Goal: Transaction & Acquisition: Purchase product/service

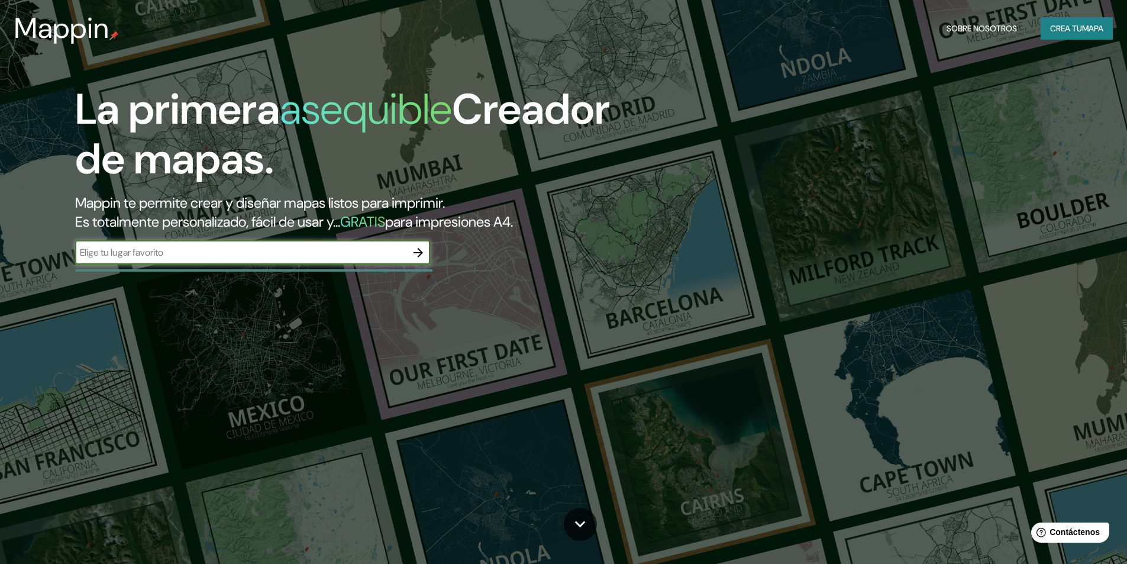
click at [244, 252] on input "text" at bounding box center [240, 252] width 331 height 14
type input "[GEOGRAPHIC_DATA]"
click at [418, 249] on icon "button" at bounding box center [417, 252] width 9 height 9
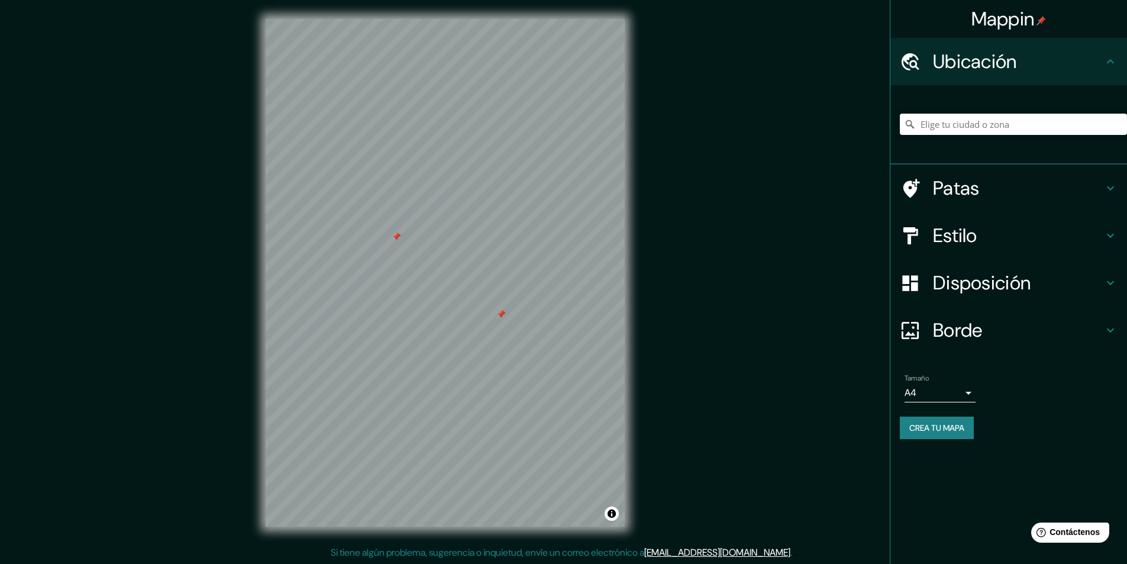
click at [968, 389] on body "Mappin Ubicación Patas Estilo Disposición Borde Elige un borde. Consejo : puede…" at bounding box center [563, 282] width 1127 height 564
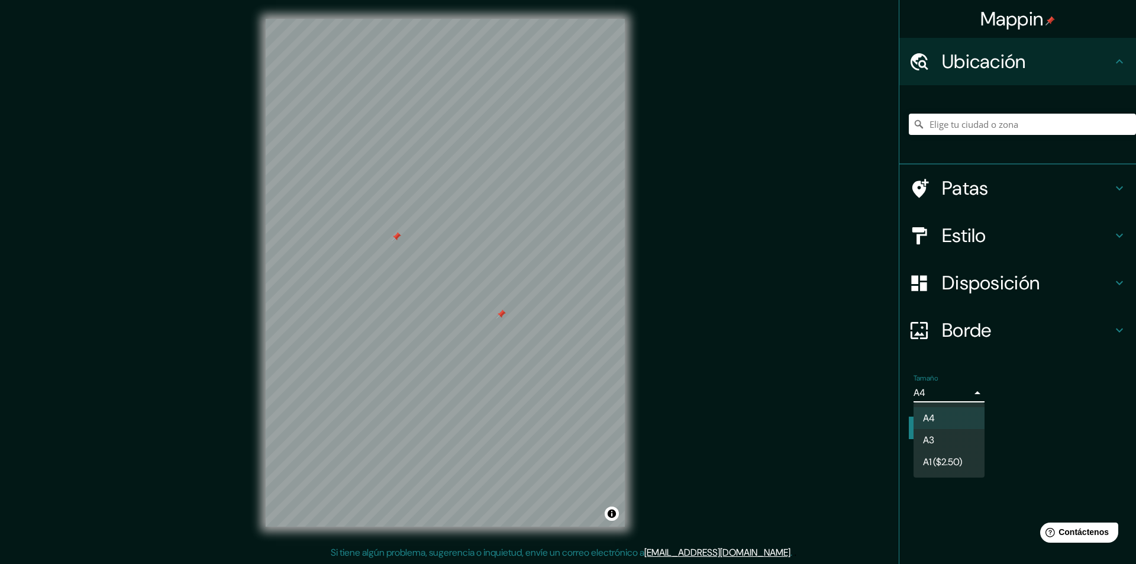
click at [968, 389] on div at bounding box center [568, 282] width 1136 height 564
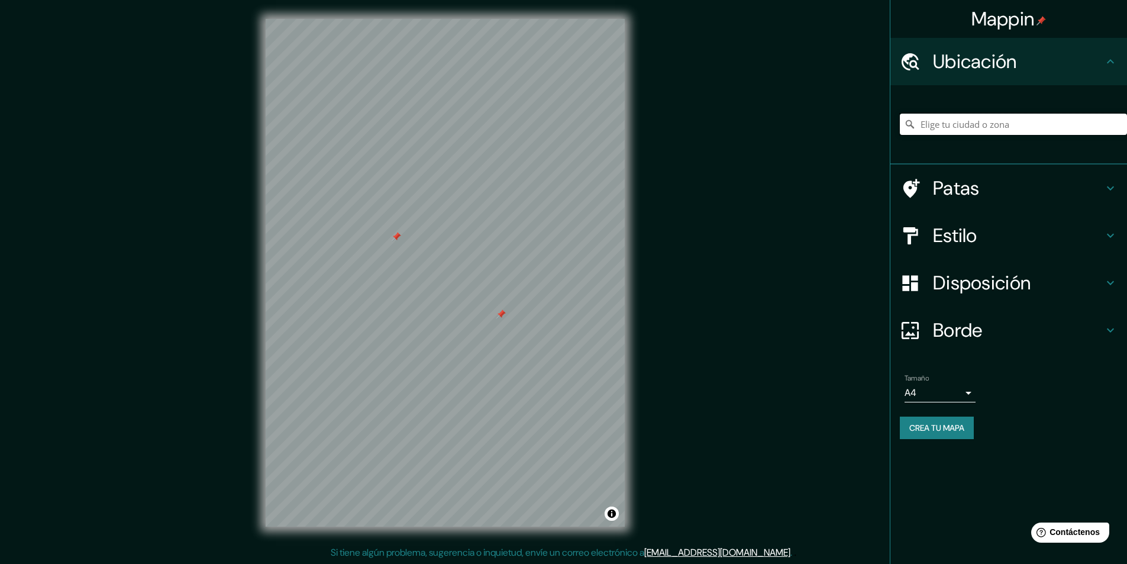
click at [961, 122] on input "Elige tu ciudad o zona" at bounding box center [1013, 124] width 227 height 21
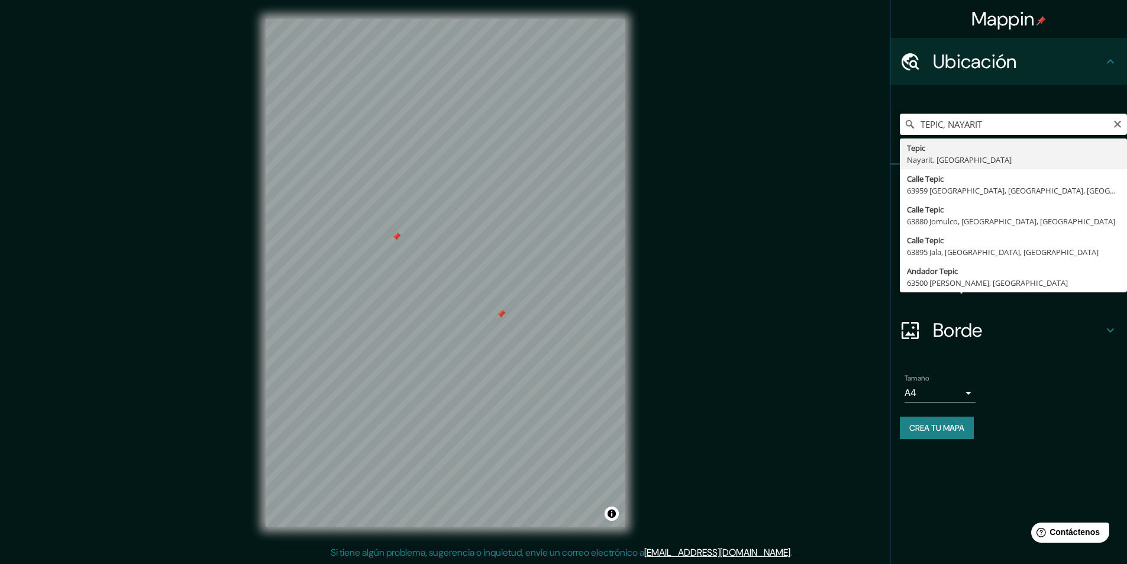
type input "Tepic, [GEOGRAPHIC_DATA], [GEOGRAPHIC_DATA]"
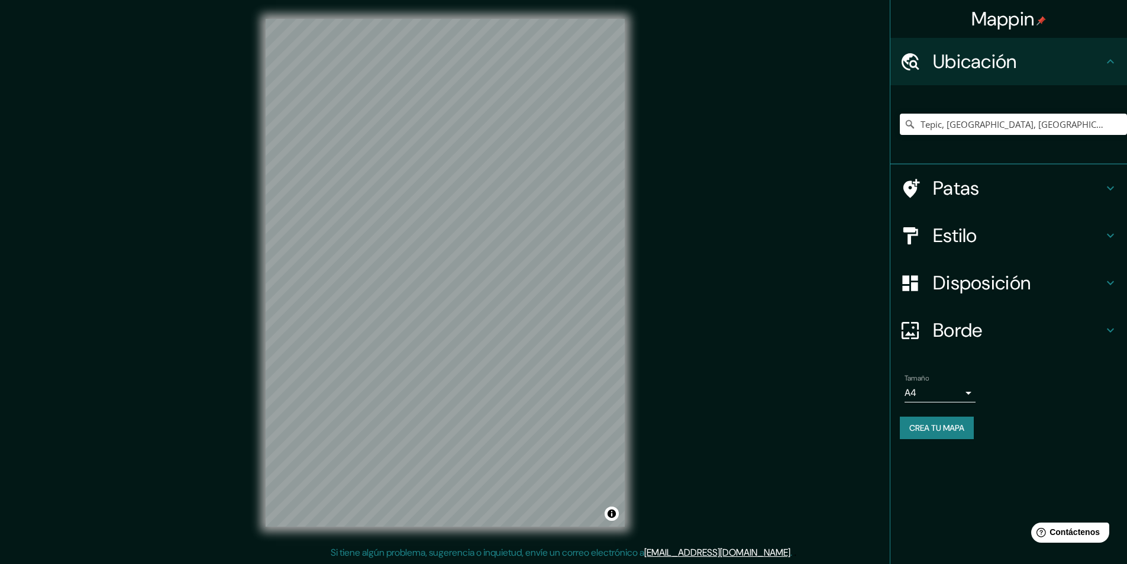
click at [1111, 233] on icon at bounding box center [1110, 235] width 14 height 14
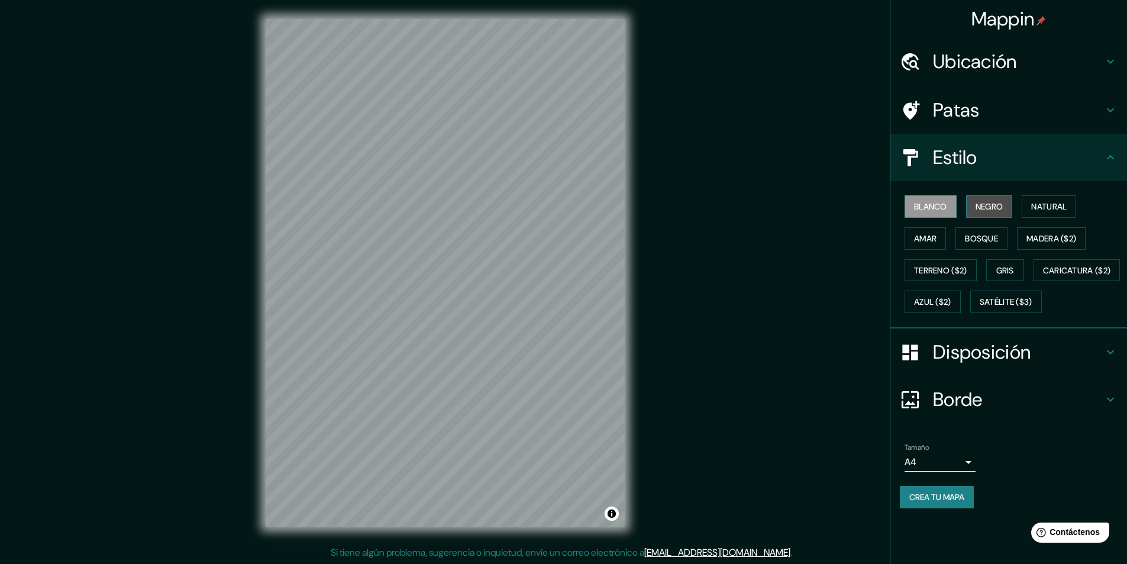
click at [992, 209] on font "Negro" at bounding box center [989, 206] width 28 height 11
click at [941, 206] on font "Blanco" at bounding box center [930, 206] width 33 height 11
click at [1052, 206] on font "Natural" at bounding box center [1048, 206] width 35 height 11
click at [929, 240] on font "Amar" at bounding box center [925, 238] width 22 height 11
click at [980, 241] on font "Bosque" at bounding box center [981, 238] width 33 height 11
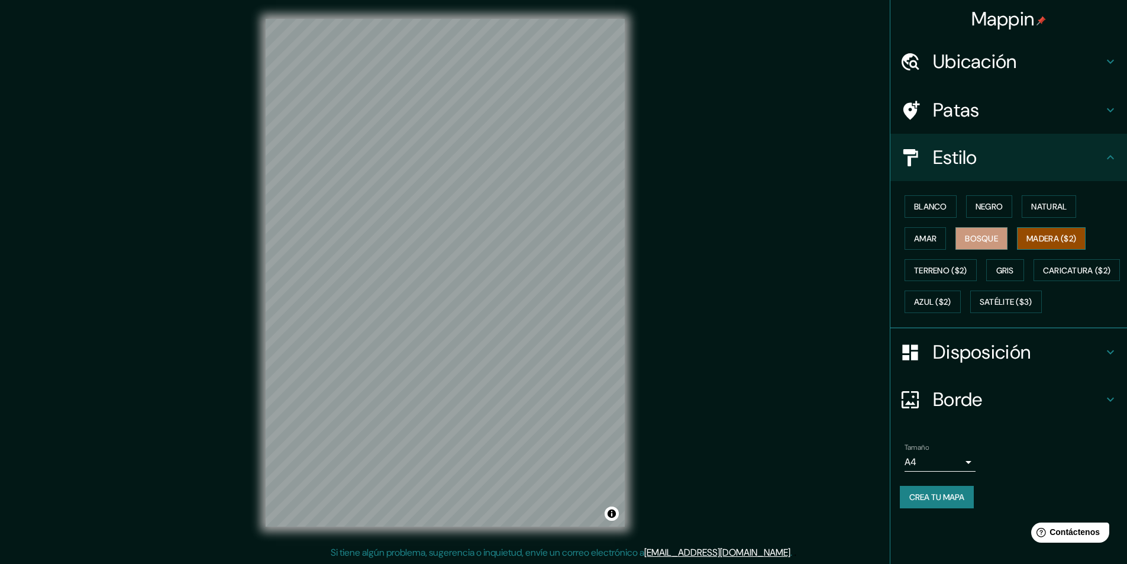
click at [1047, 237] on font "Madera ($2)" at bounding box center [1051, 238] width 50 height 11
click at [980, 308] on font "Satélite ($3)" at bounding box center [1006, 302] width 53 height 11
click at [1006, 267] on font "Gris" at bounding box center [1005, 270] width 18 height 11
click at [1048, 241] on font "Madera ($2)" at bounding box center [1051, 238] width 50 height 11
click at [1050, 210] on font "Natural" at bounding box center [1048, 206] width 35 height 11
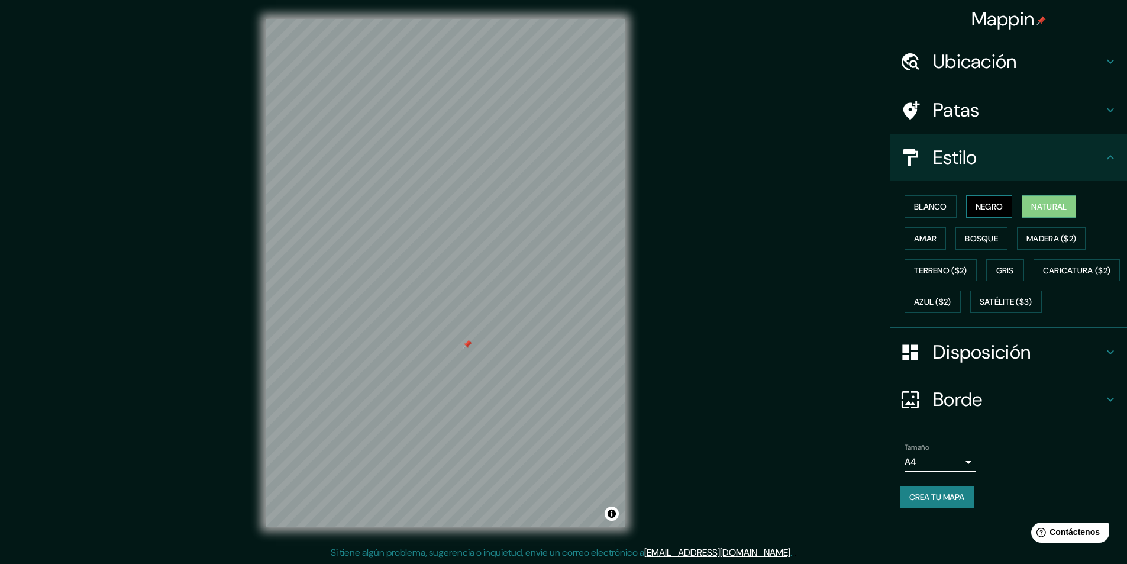
click at [996, 206] on font "Negro" at bounding box center [989, 206] width 28 height 11
click at [933, 206] on font "Blanco" at bounding box center [930, 206] width 33 height 11
click at [1108, 354] on icon at bounding box center [1110, 352] width 7 height 4
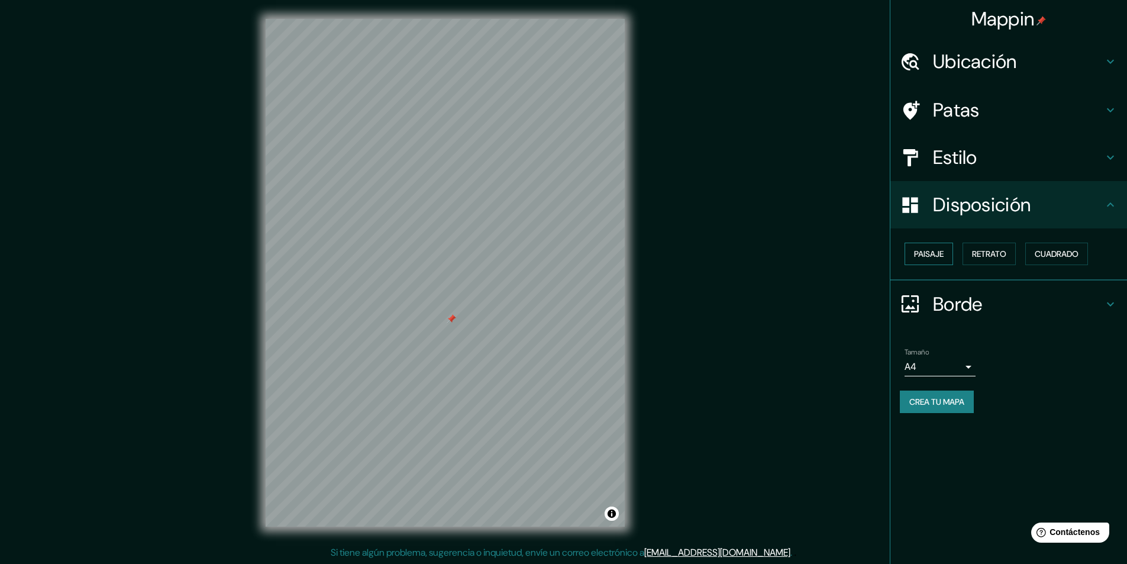
click at [924, 255] on font "Paisaje" at bounding box center [929, 253] width 30 height 11
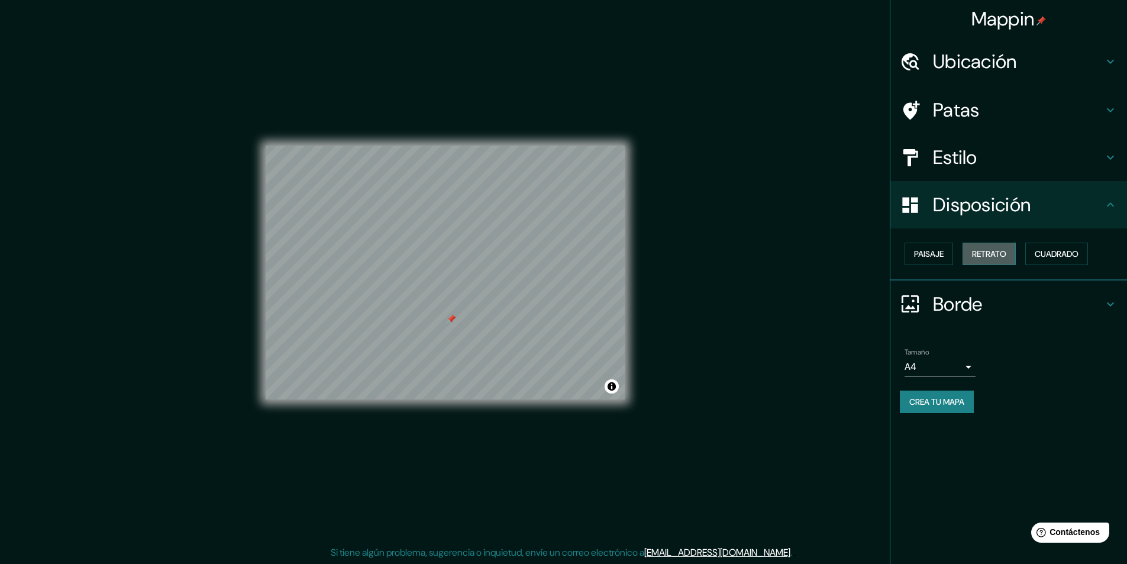
click at [987, 256] on font "Retrato" at bounding box center [989, 253] width 34 height 11
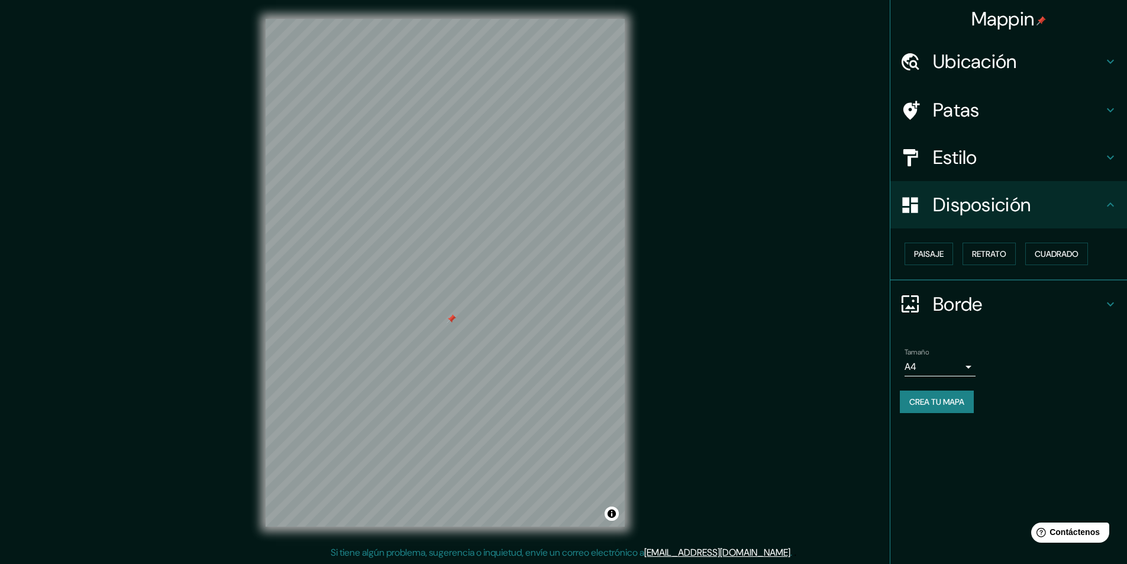
click at [1111, 306] on icon at bounding box center [1110, 304] width 14 height 14
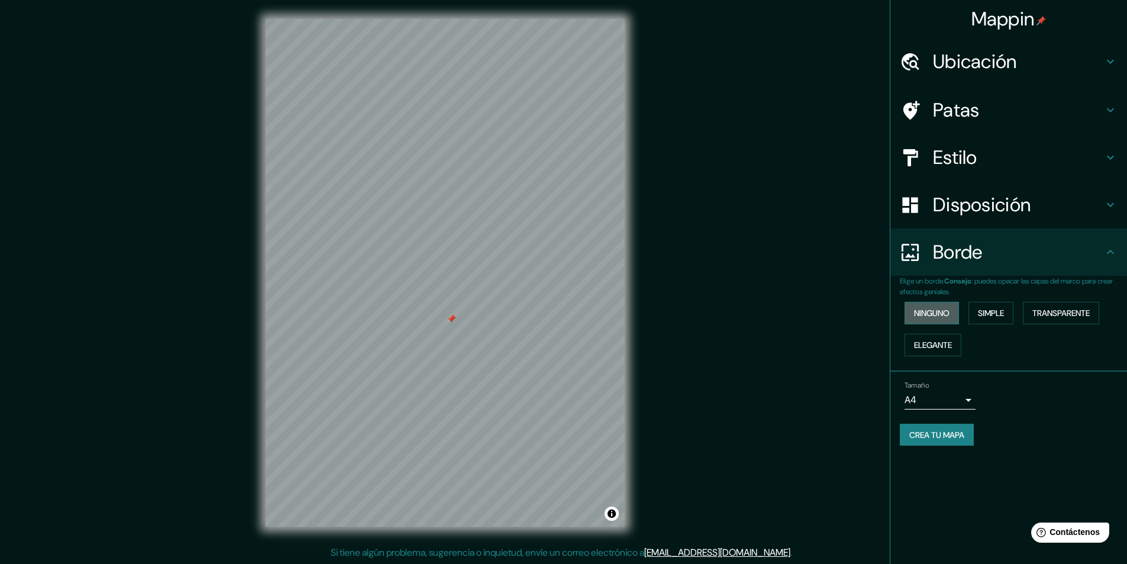
click at [943, 316] on font "Ninguno" at bounding box center [931, 313] width 35 height 11
click at [984, 316] on font "Simple" at bounding box center [991, 313] width 26 height 11
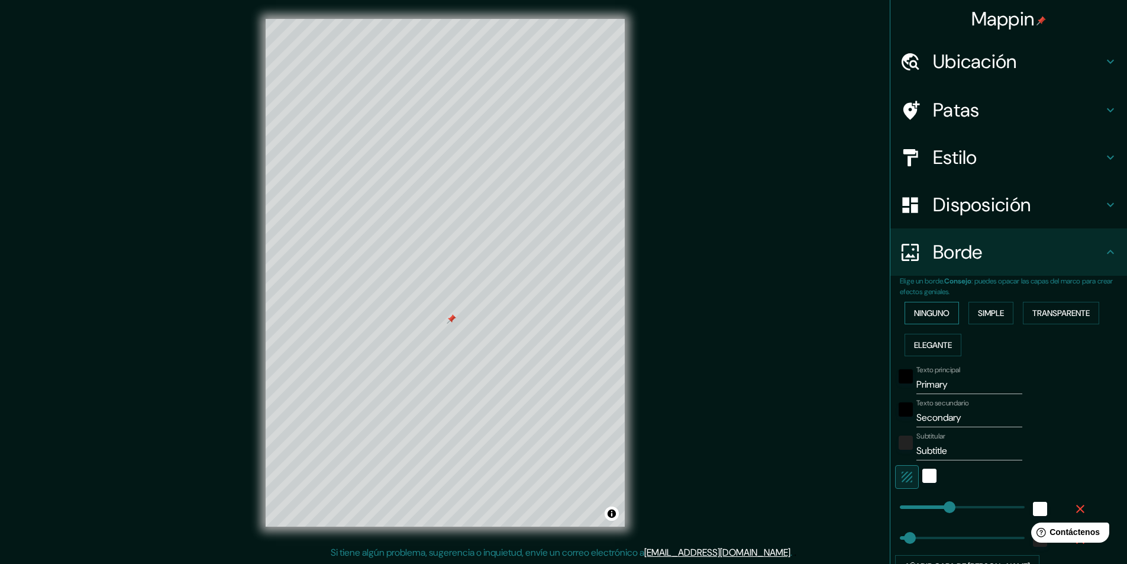
click at [932, 314] on font "Ninguno" at bounding box center [931, 313] width 35 height 11
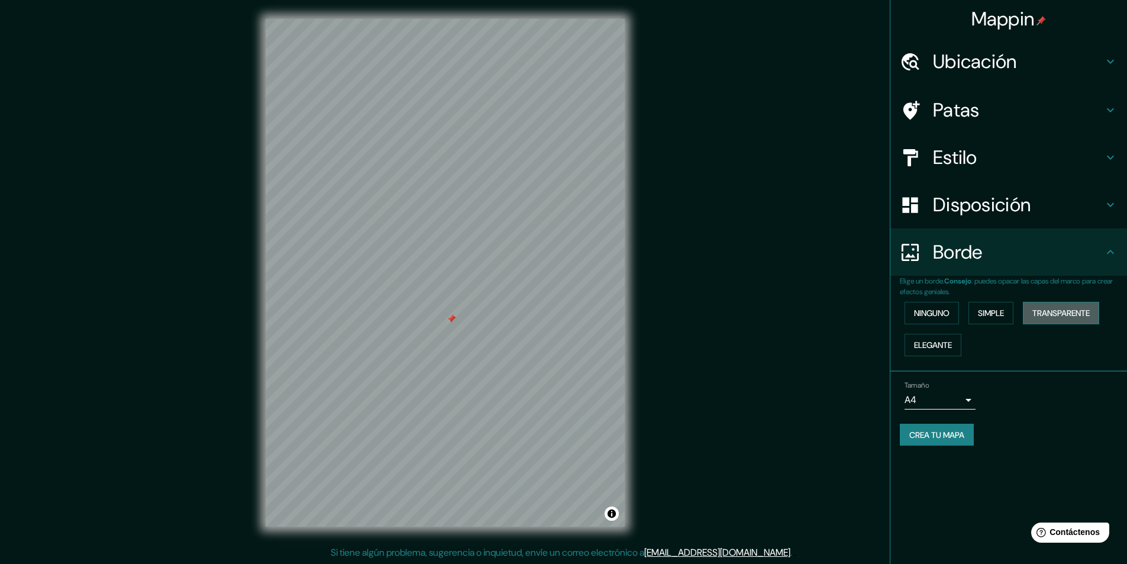
click at [1045, 313] on font "Transparente" at bounding box center [1060, 313] width 57 height 11
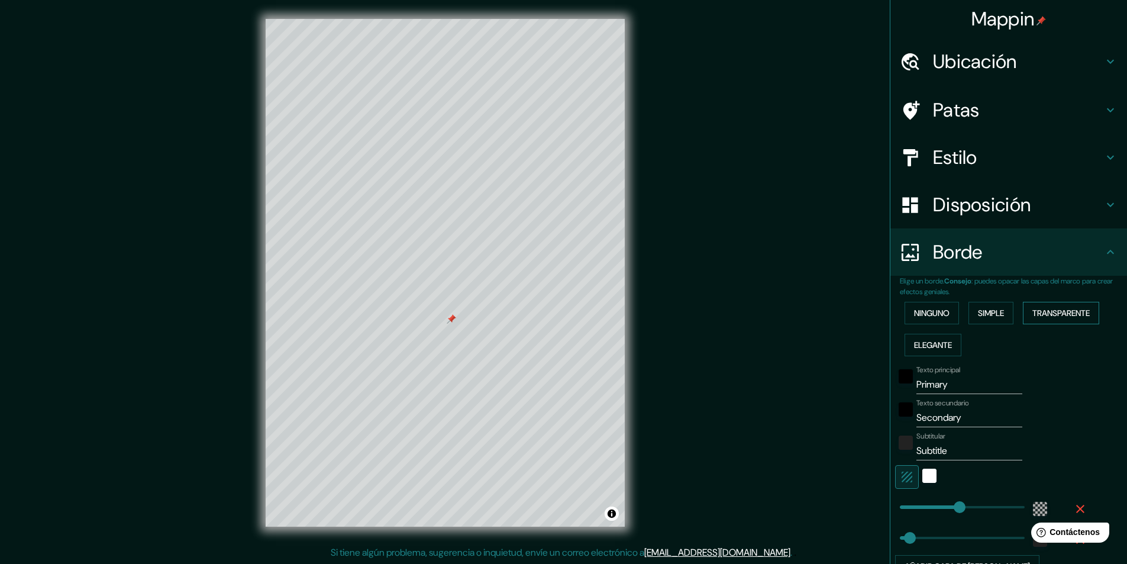
click at [1045, 313] on font "Transparente" at bounding box center [1060, 313] width 57 height 11
type input "291"
type input "49"
click at [926, 347] on font "Elegante" at bounding box center [933, 345] width 38 height 11
click at [1055, 202] on h4 "Disposición" at bounding box center [1018, 205] width 170 height 24
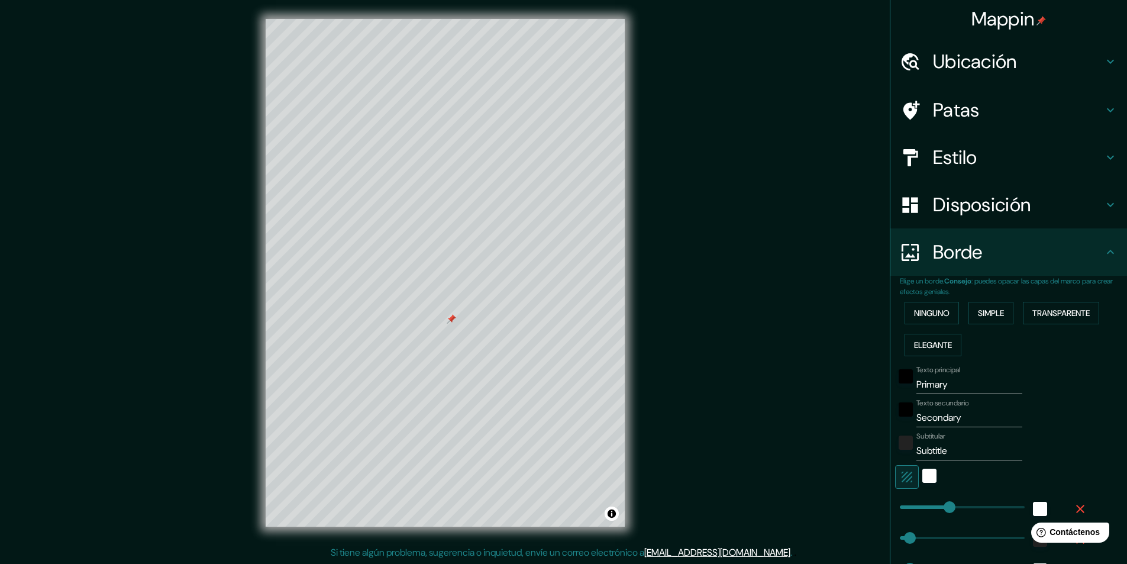
type input "243"
type input "49"
type input "24"
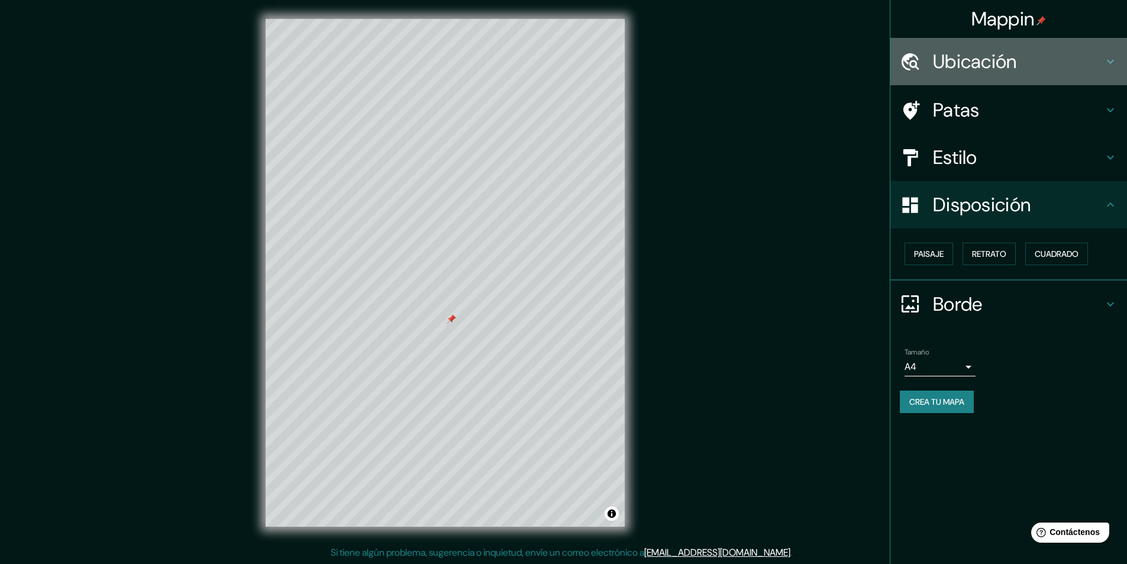
click at [991, 62] on font "Ubicación" at bounding box center [975, 61] width 84 height 25
type input "243"
type input "49"
type input "24"
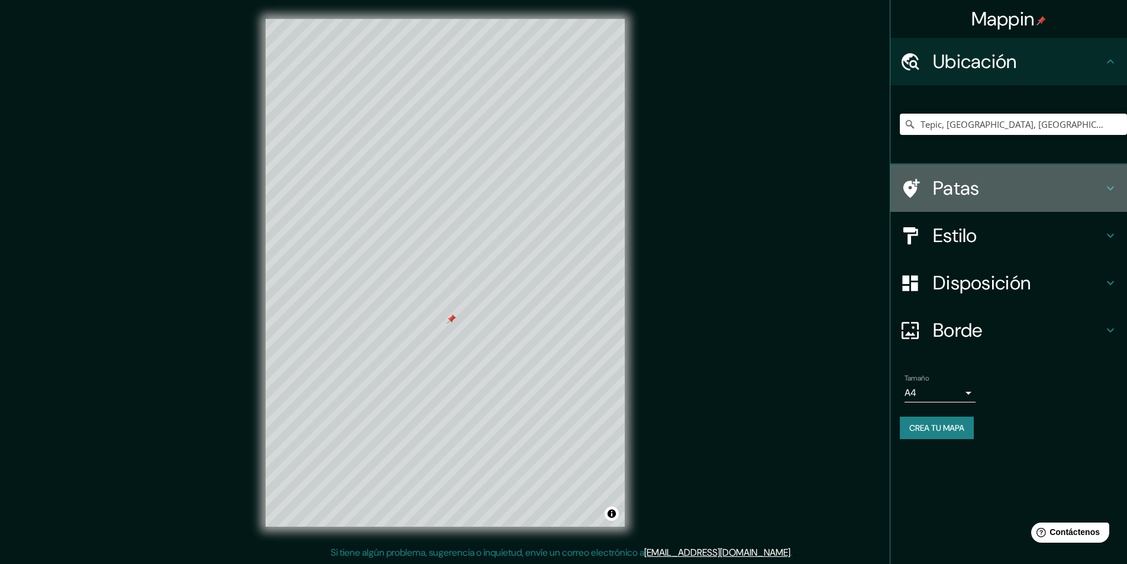
click at [984, 187] on h4 "Patas" at bounding box center [1018, 188] width 170 height 24
type input "243"
type input "49"
type input "24"
